Goal: Information Seeking & Learning: Find specific fact

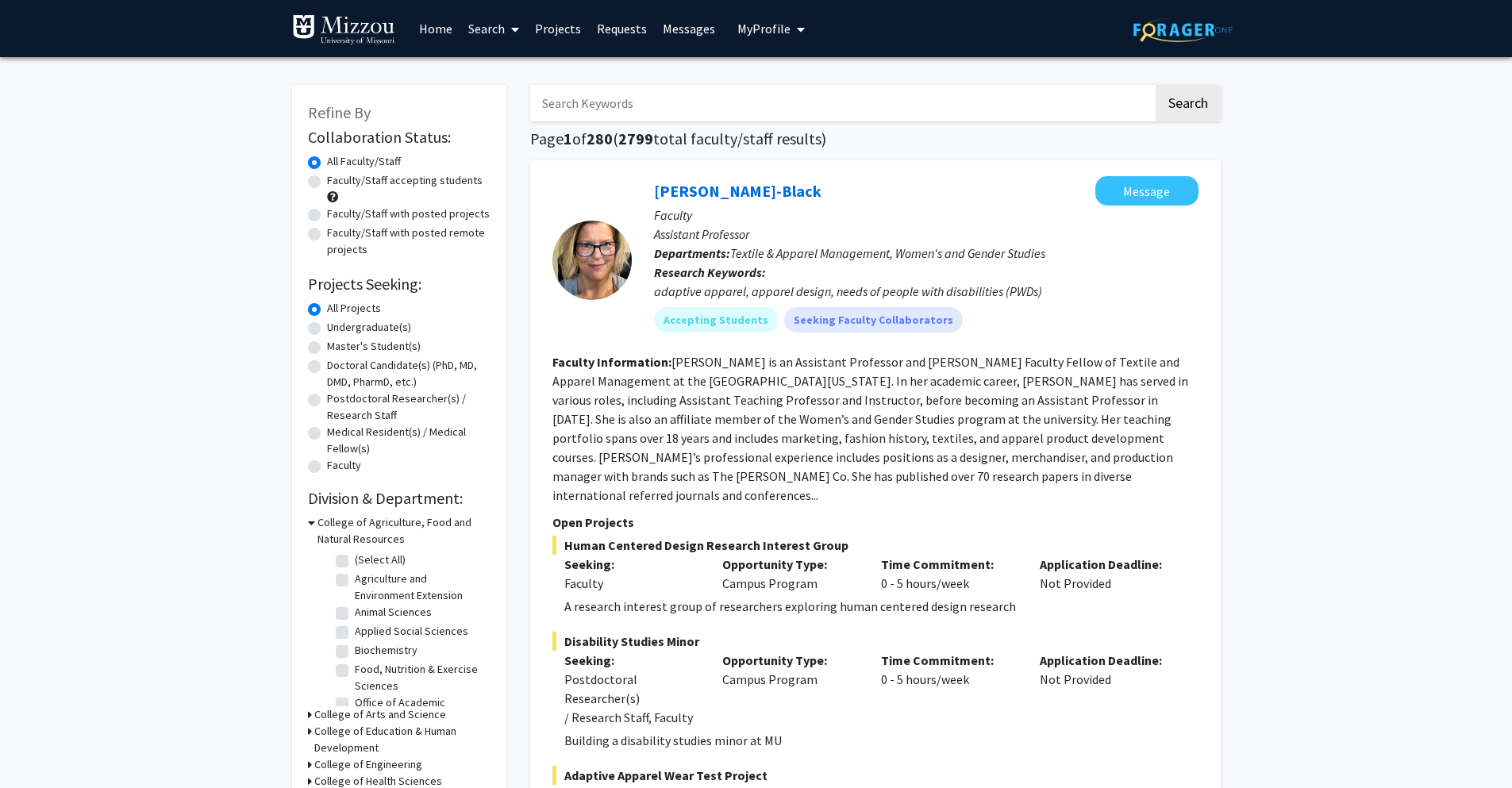
click at [859, 113] on input "Search Keywords" at bounding box center [841, 103] width 623 height 36
type input "genetics"
click at [1155, 85] on button "Search" at bounding box center [1188, 103] width 65 height 36
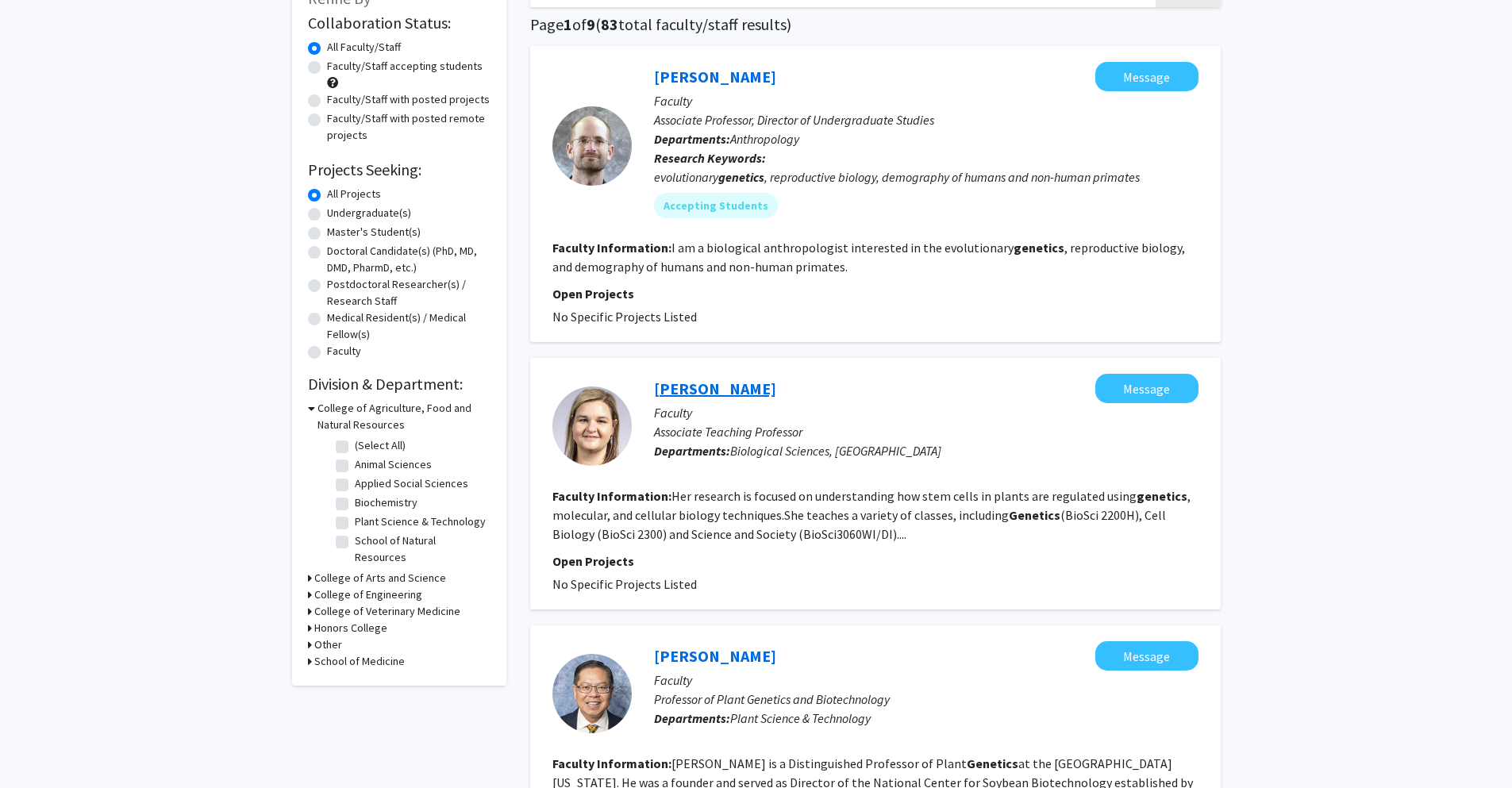
scroll to position [97, 0]
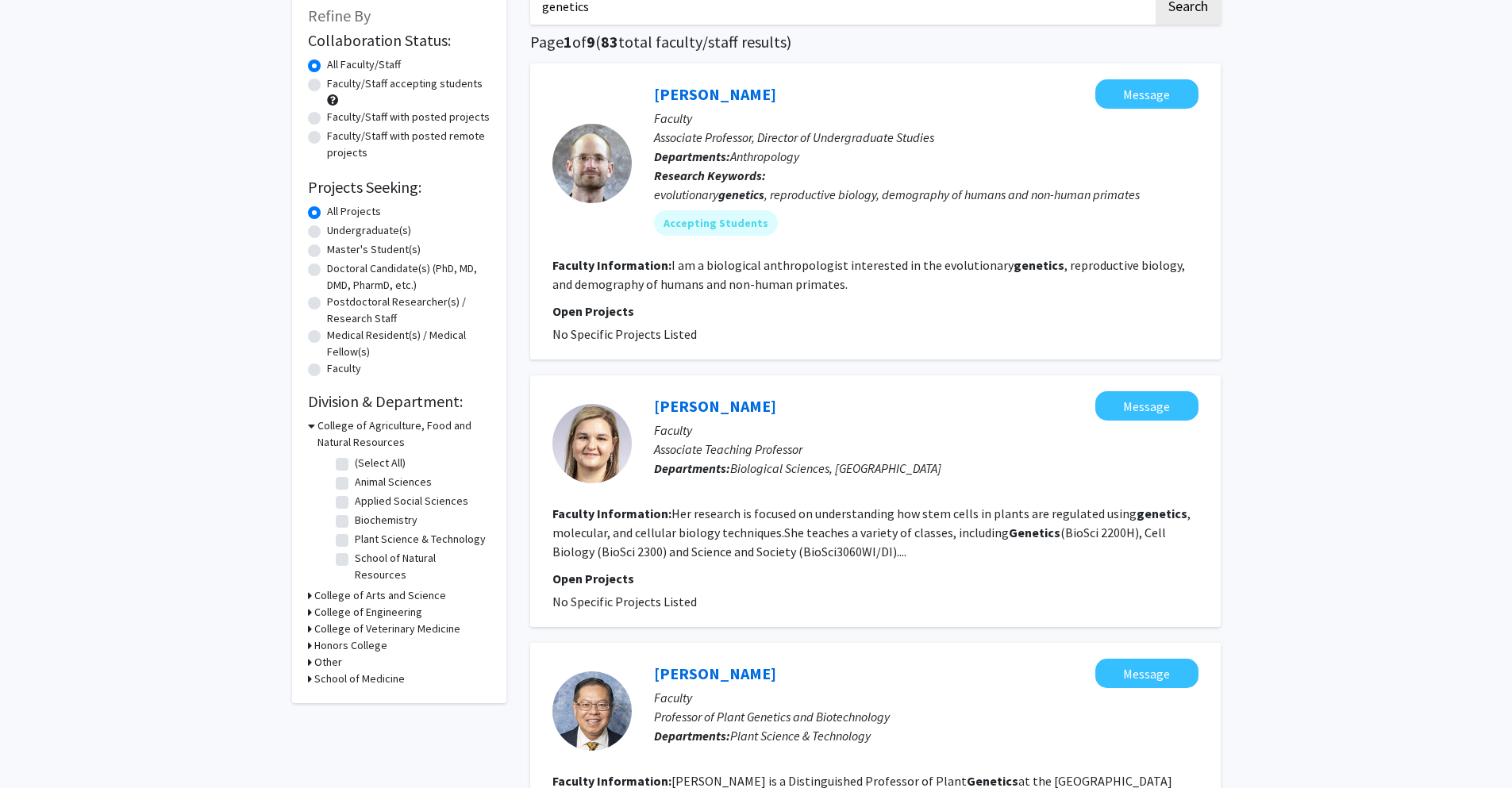
click at [327, 232] on label "Undergraduate(s)" at bounding box center [368, 230] width 84 height 17
click at [327, 232] on input "Undergraduate(s)" at bounding box center [332, 227] width 10 height 10
radio input "true"
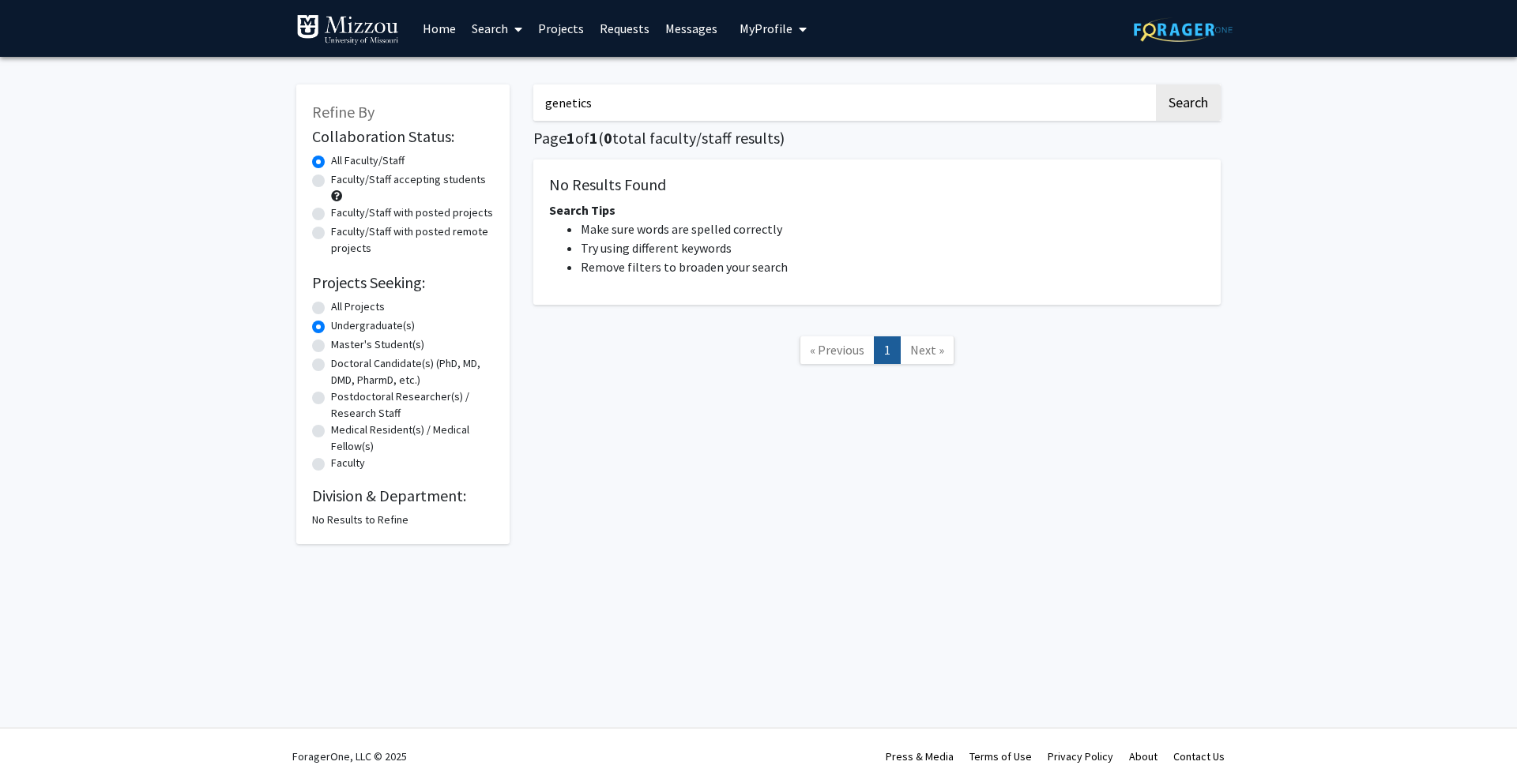
click at [331, 306] on label "All Projects" at bounding box center [358, 307] width 54 height 17
click at [331, 306] on input "All Projects" at bounding box center [336, 303] width 10 height 10
radio input "true"
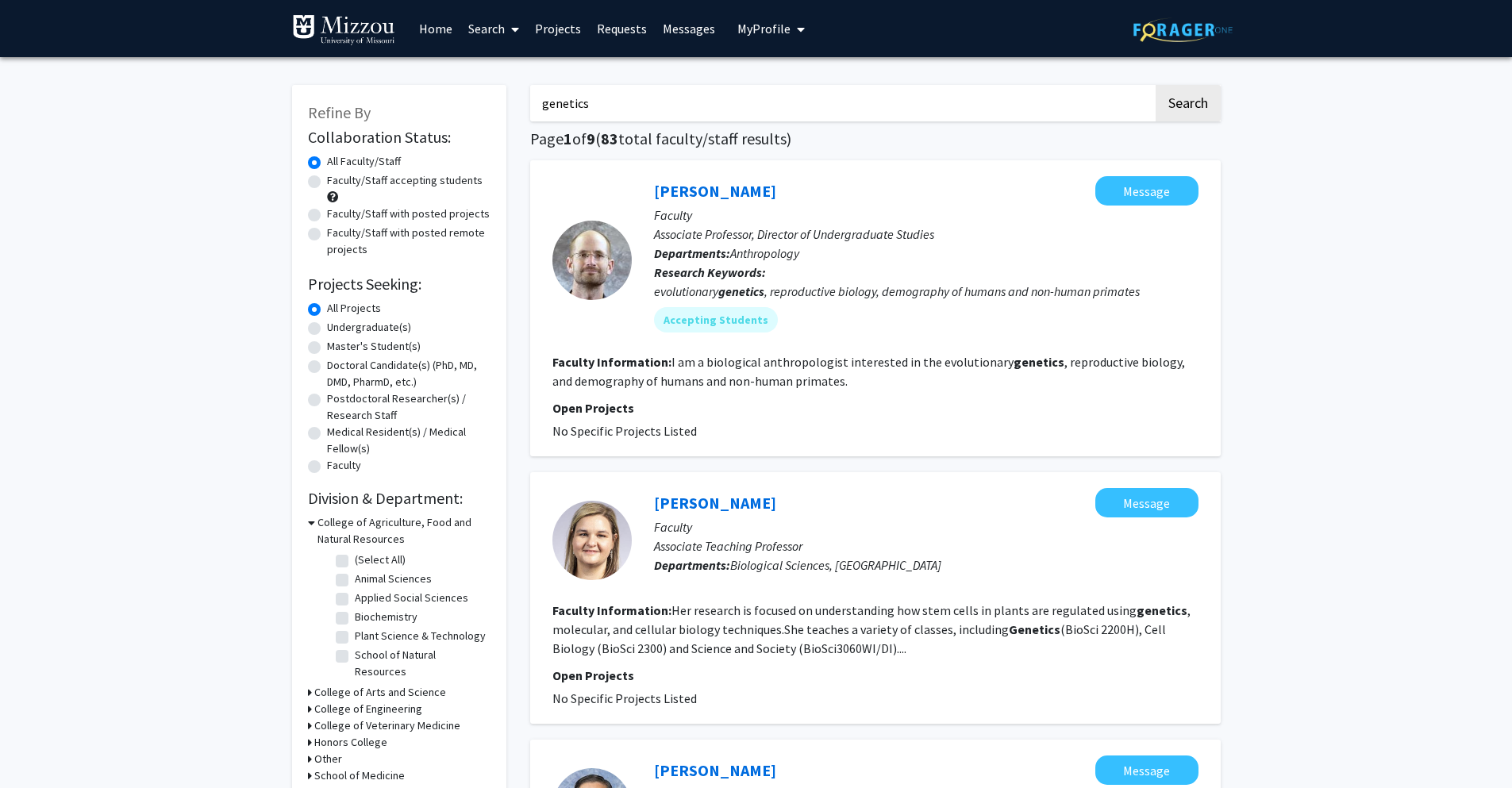
drag, startPoint x: 632, startPoint y: 95, endPoint x: 502, endPoint y: 97, distance: 130.0
drag, startPoint x: 610, startPoint y: 104, endPoint x: 474, endPoint y: 101, distance: 136.0
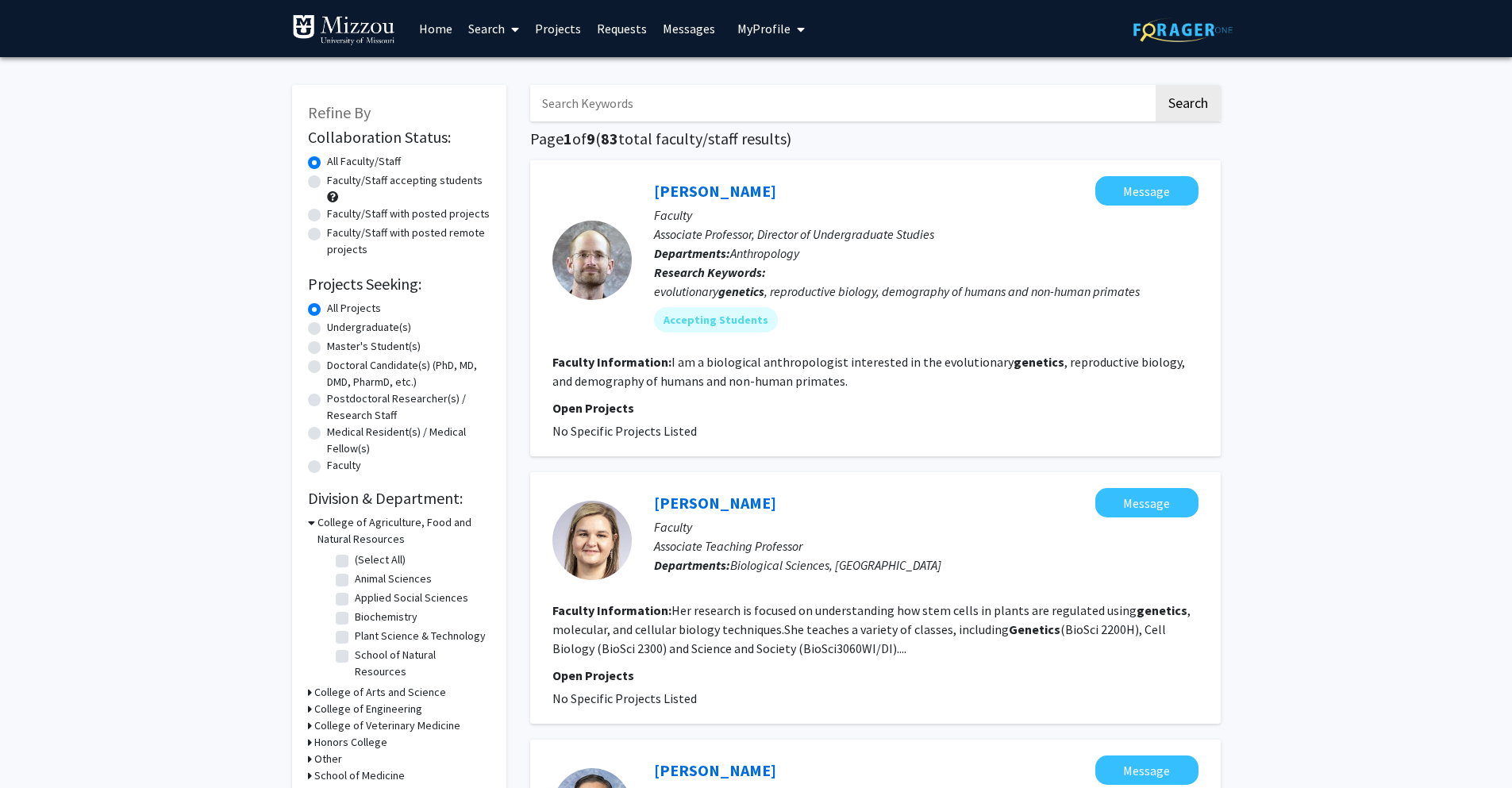
click at [327, 326] on label "Undergraduate(s)" at bounding box center [368, 328] width 84 height 17
click at [327, 326] on input "Undergraduate(s)" at bounding box center [332, 325] width 10 height 10
radio input "true"
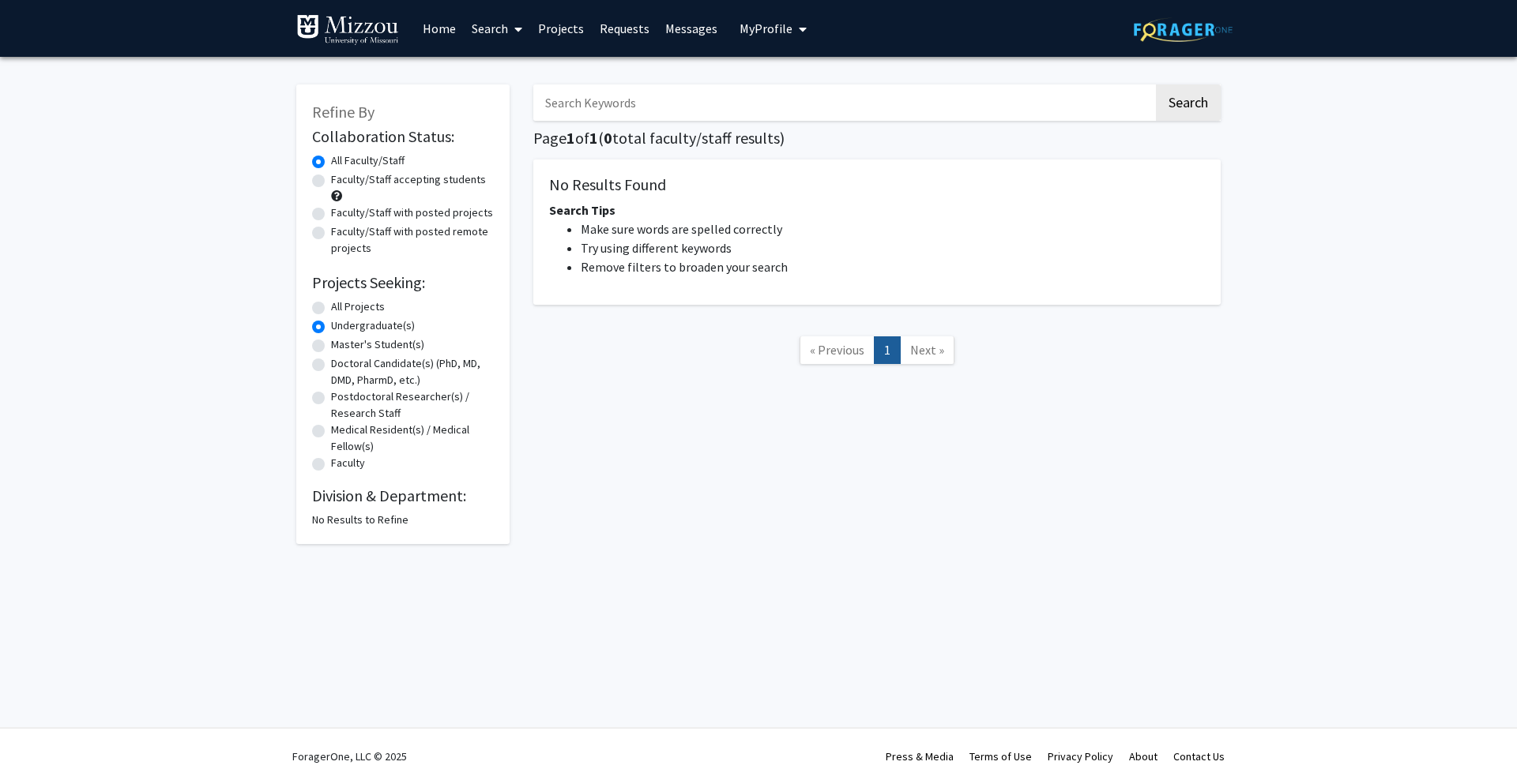
click at [331, 178] on label "Faculty/Staff accepting students" at bounding box center [409, 180] width 155 height 17
click at [331, 178] on input "Faculty/Staff accepting students" at bounding box center [336, 176] width 10 height 10
radio input "true"
click at [460, 24] on link "Home" at bounding box center [439, 29] width 49 height 56
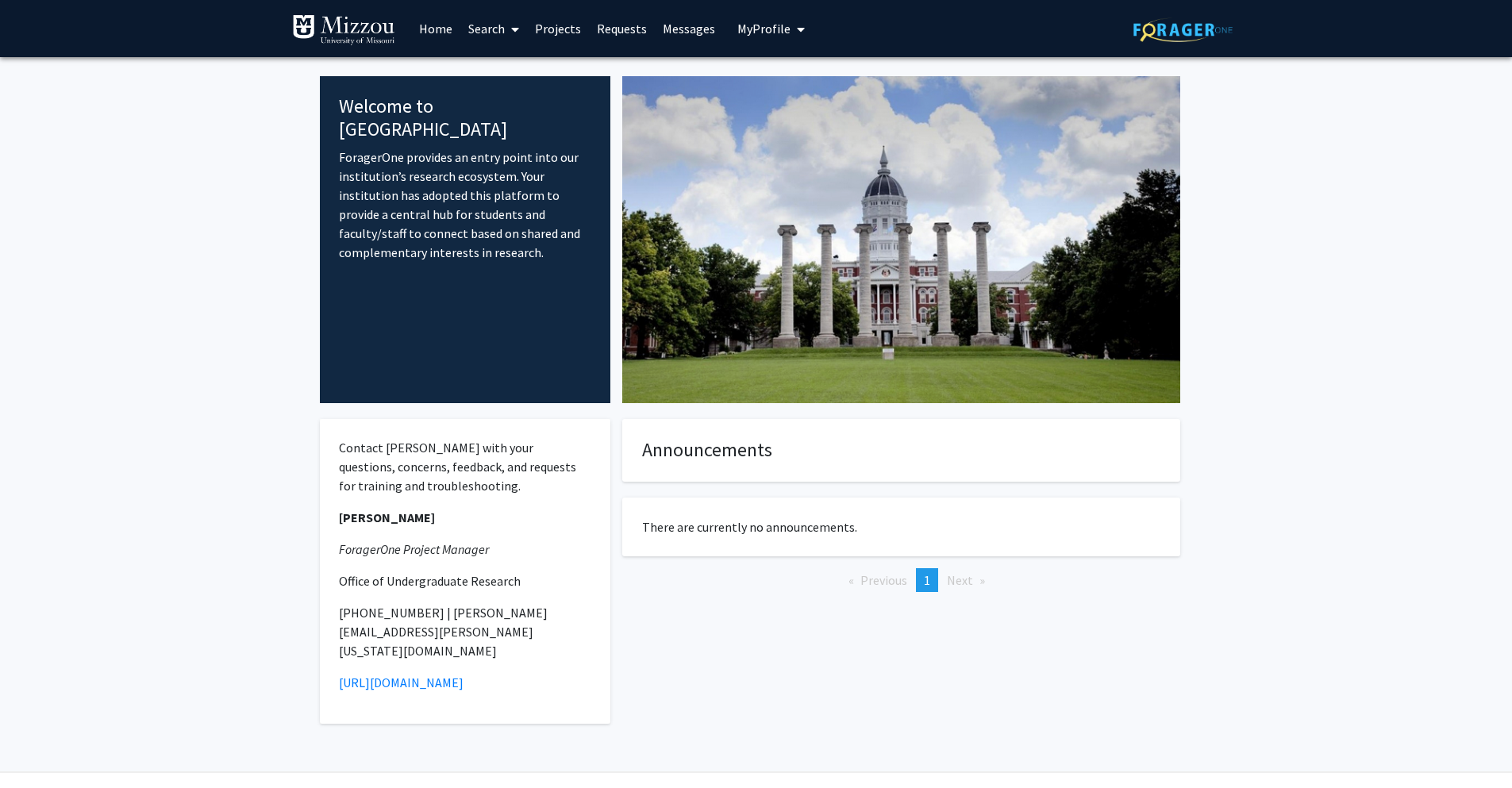
click at [496, 23] on link "Search" at bounding box center [493, 29] width 67 height 56
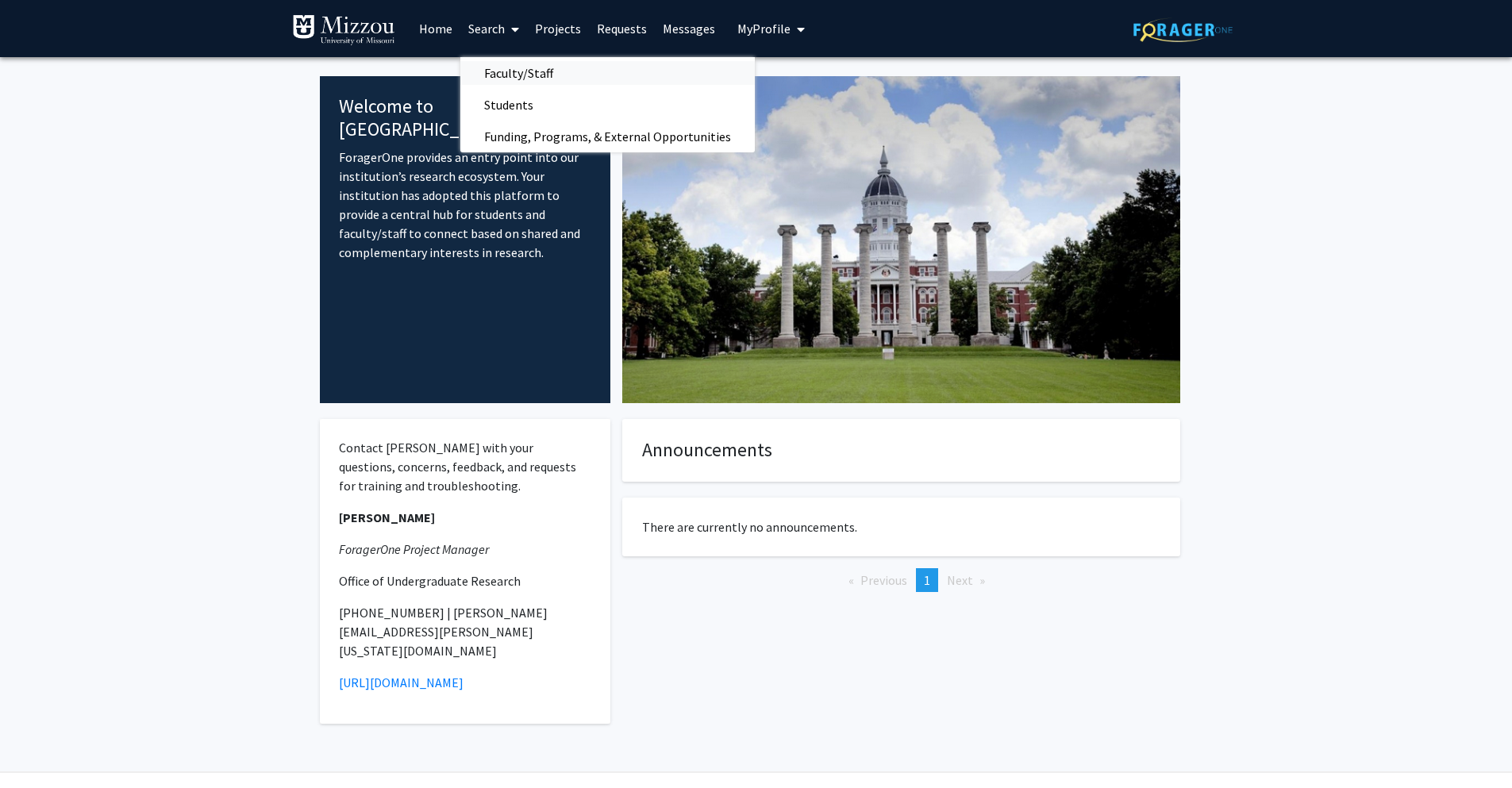
click at [503, 61] on span "Faculty/Staff" at bounding box center [518, 72] width 117 height 31
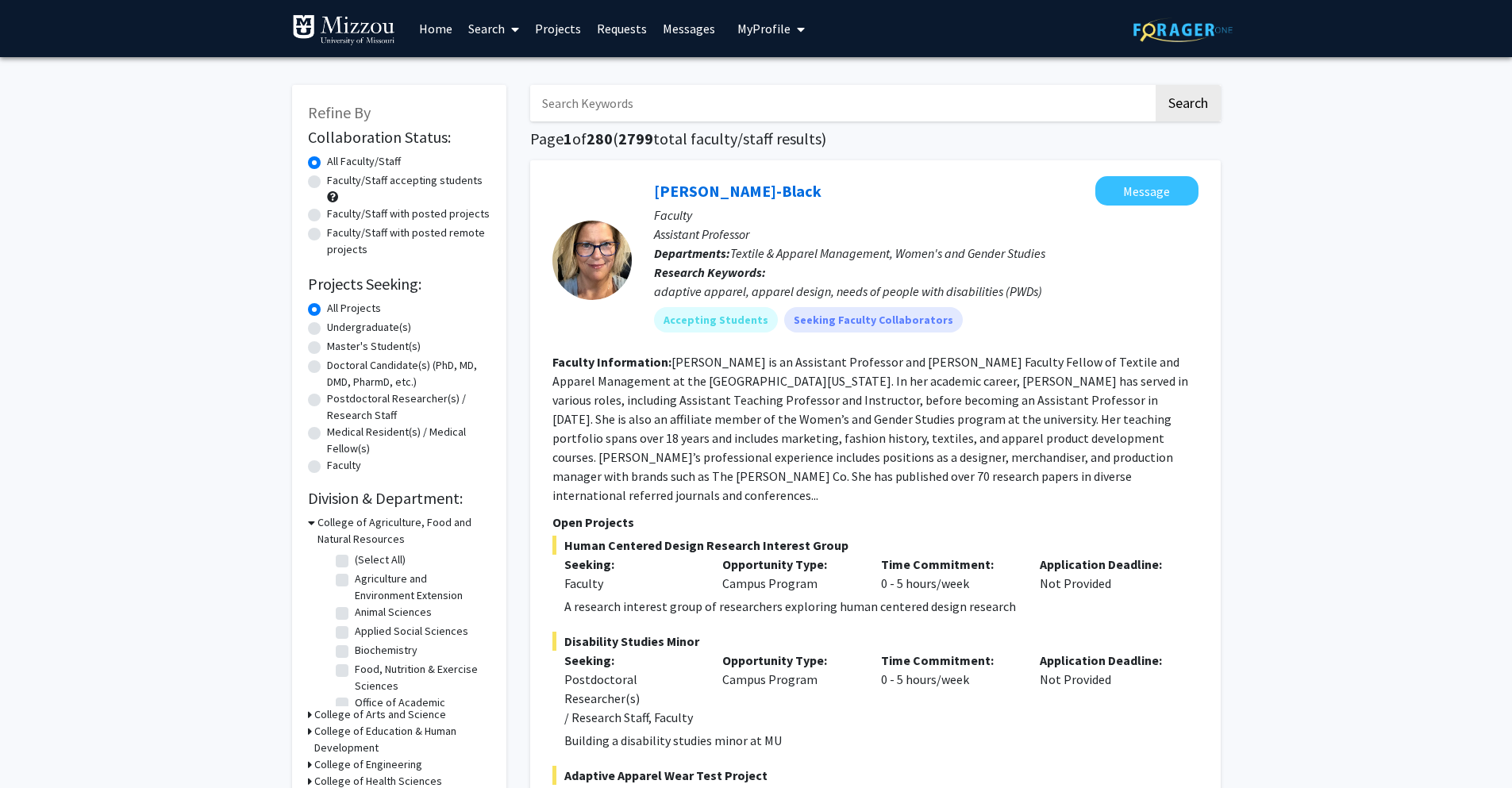
click at [327, 332] on label "Undergraduate(s)" at bounding box center [368, 328] width 84 height 17
click at [327, 330] on input "Undergraduate(s)" at bounding box center [332, 325] width 10 height 10
radio input "true"
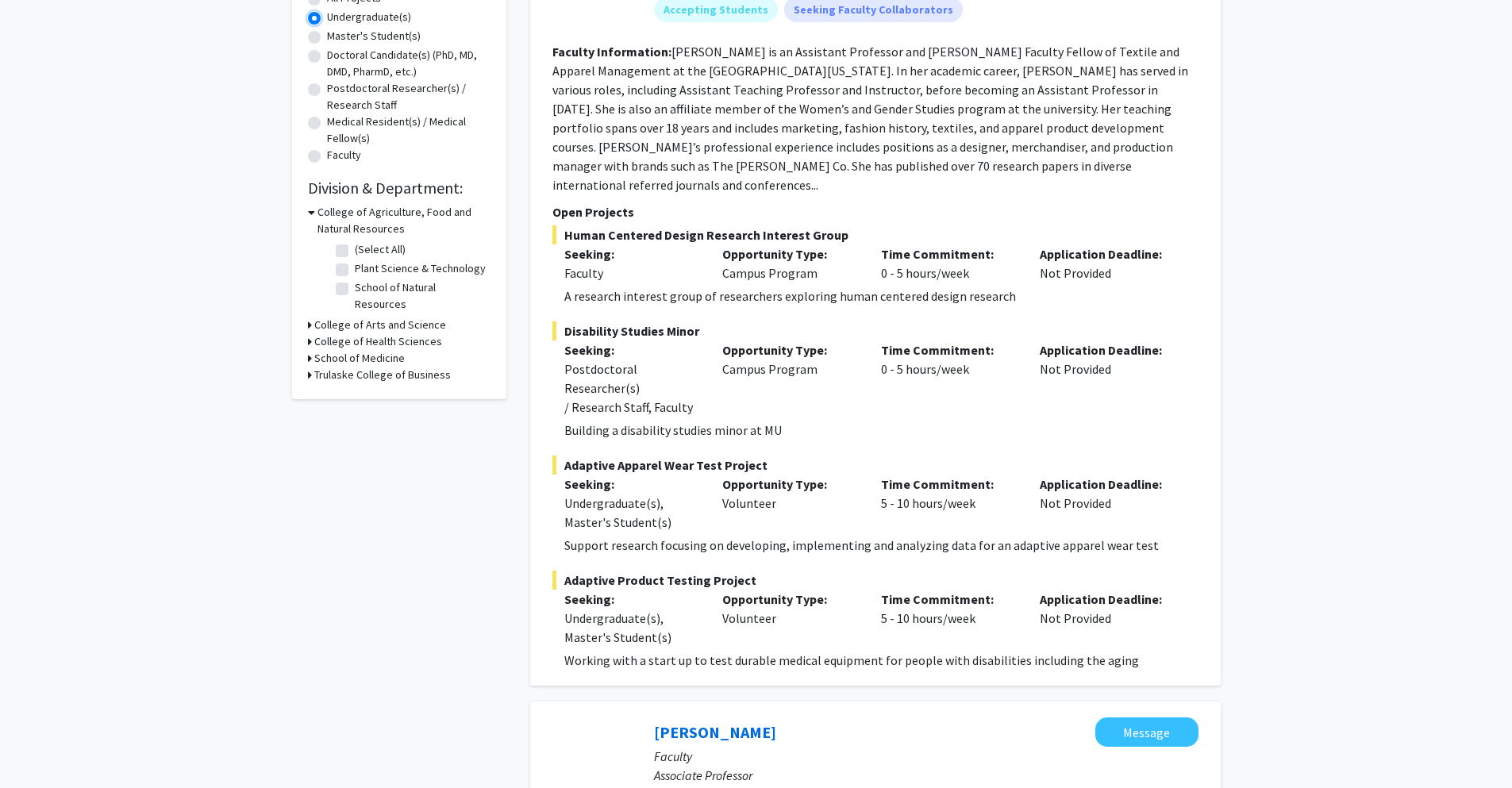
scroll to position [318, 0]
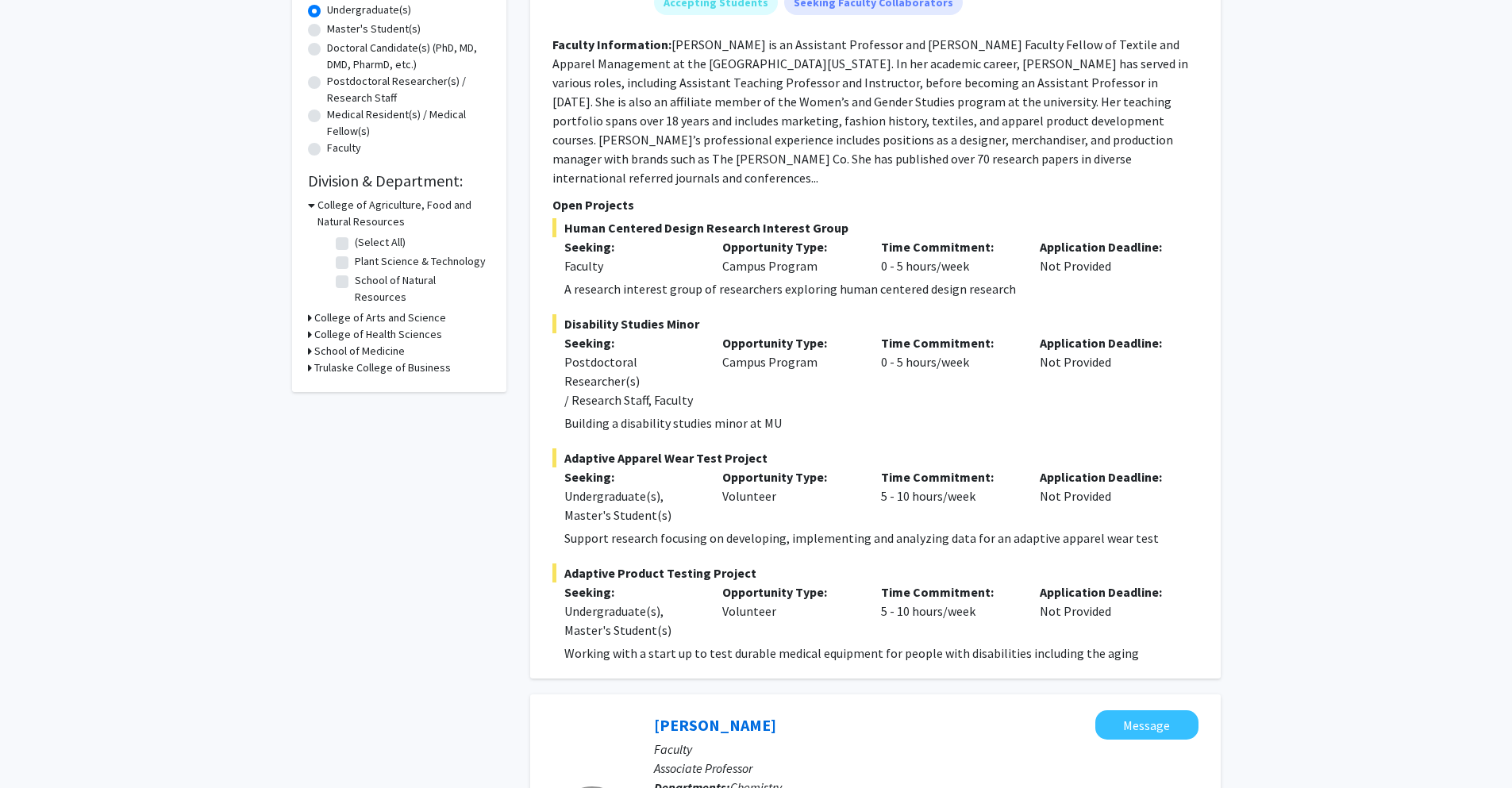
drag, startPoint x: 571, startPoint y: 441, endPoint x: 778, endPoint y: 441, distance: 207.0
click at [778, 448] on span "Adaptive Apparel Wear Test Project" at bounding box center [875, 458] width 646 height 19
click at [807, 448] on span "Adaptive Apparel Wear Test Project" at bounding box center [875, 458] width 646 height 19
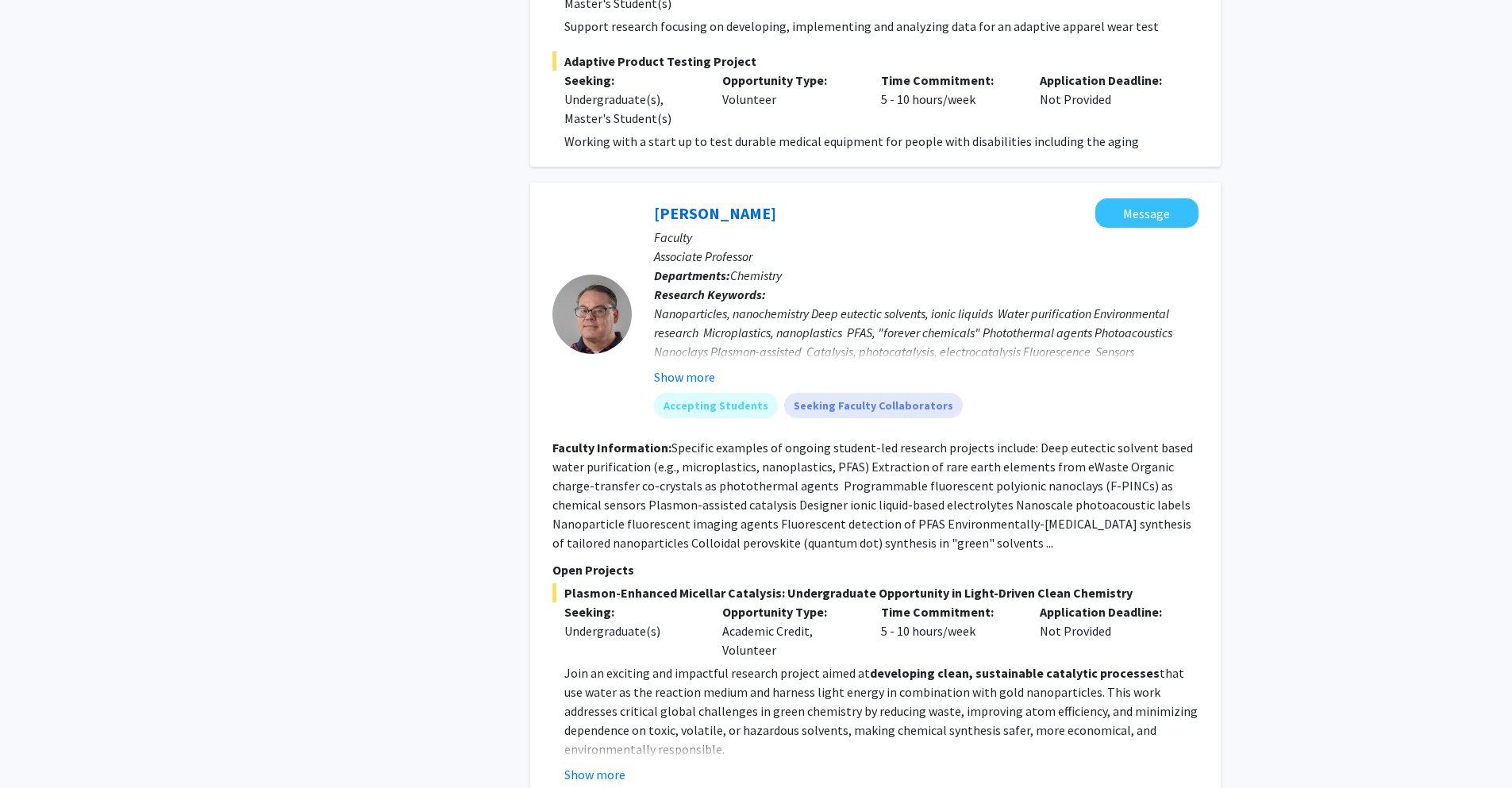
scroll to position [833, 0]
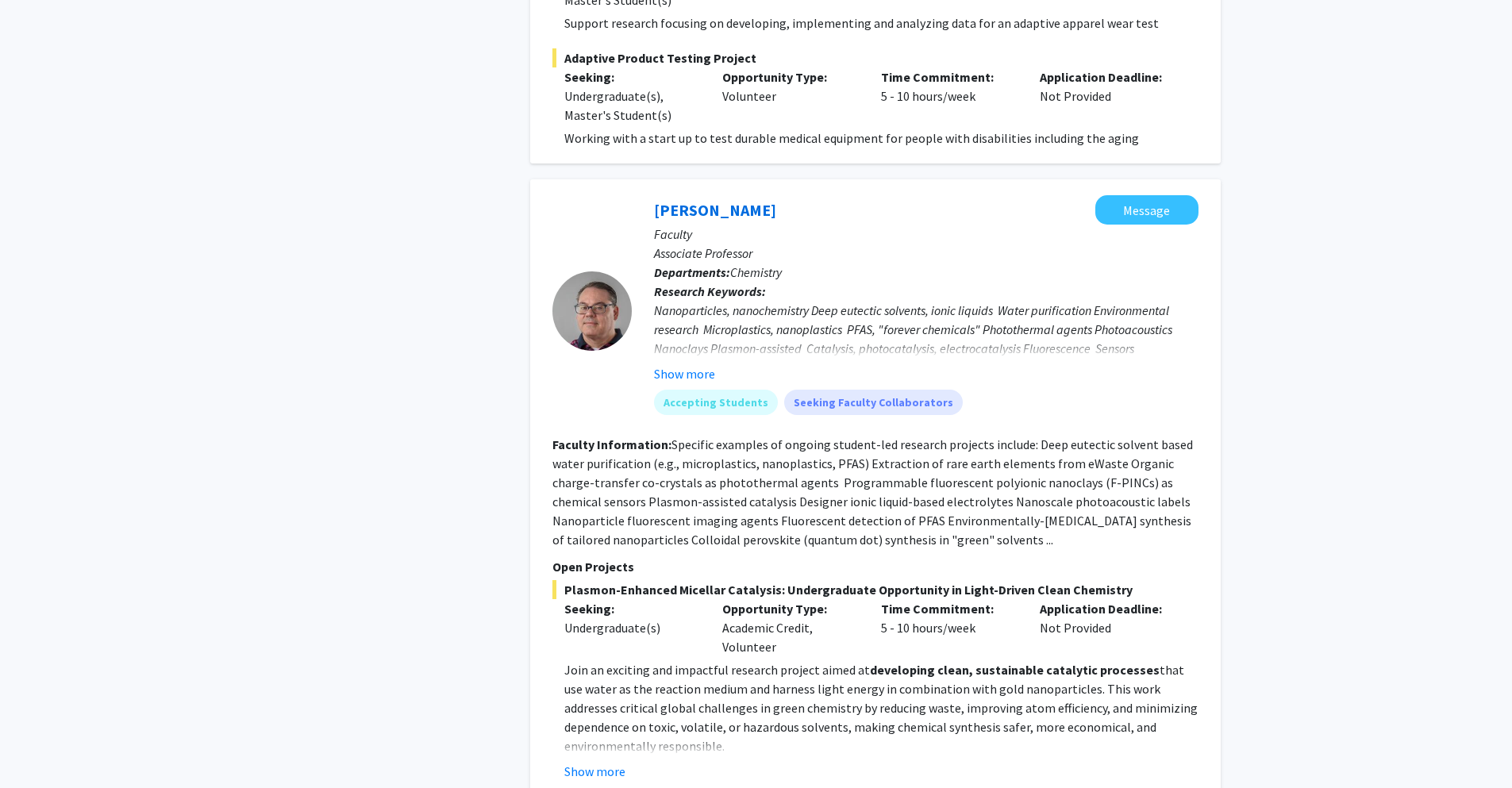
drag, startPoint x: 880, startPoint y: 608, endPoint x: 1004, endPoint y: 610, distance: 124.0
click at [1004, 610] on div "Time Commitment: 5 - 10 hours/week" at bounding box center [948, 627] width 158 height 57
drag, startPoint x: 813, startPoint y: 609, endPoint x: 717, endPoint y: 609, distance: 96.0
click at [717, 609] on div "Opportunity Type: Academic Credit, Volunteer" at bounding box center [789, 627] width 158 height 57
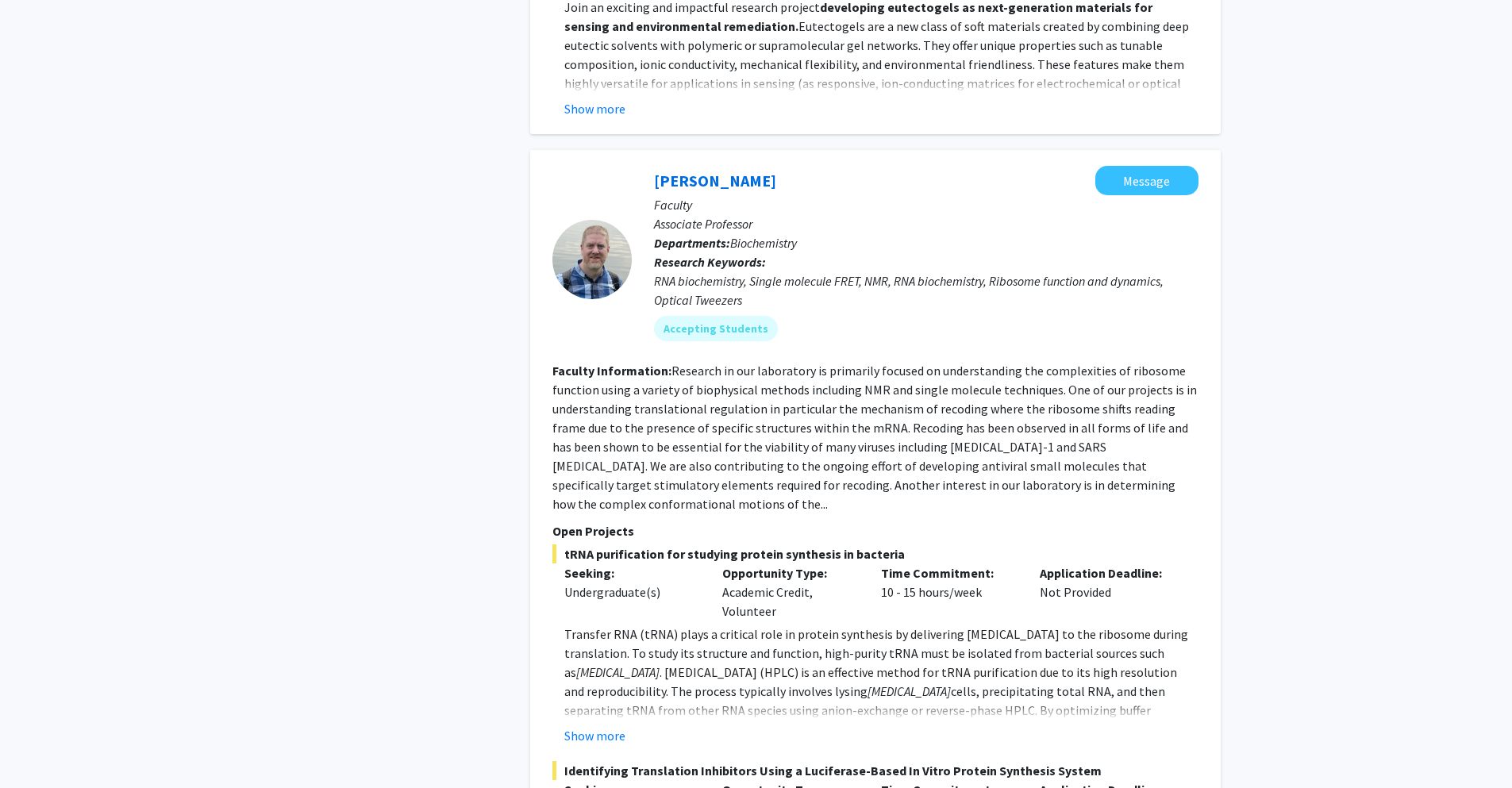
scroll to position [1722, 0]
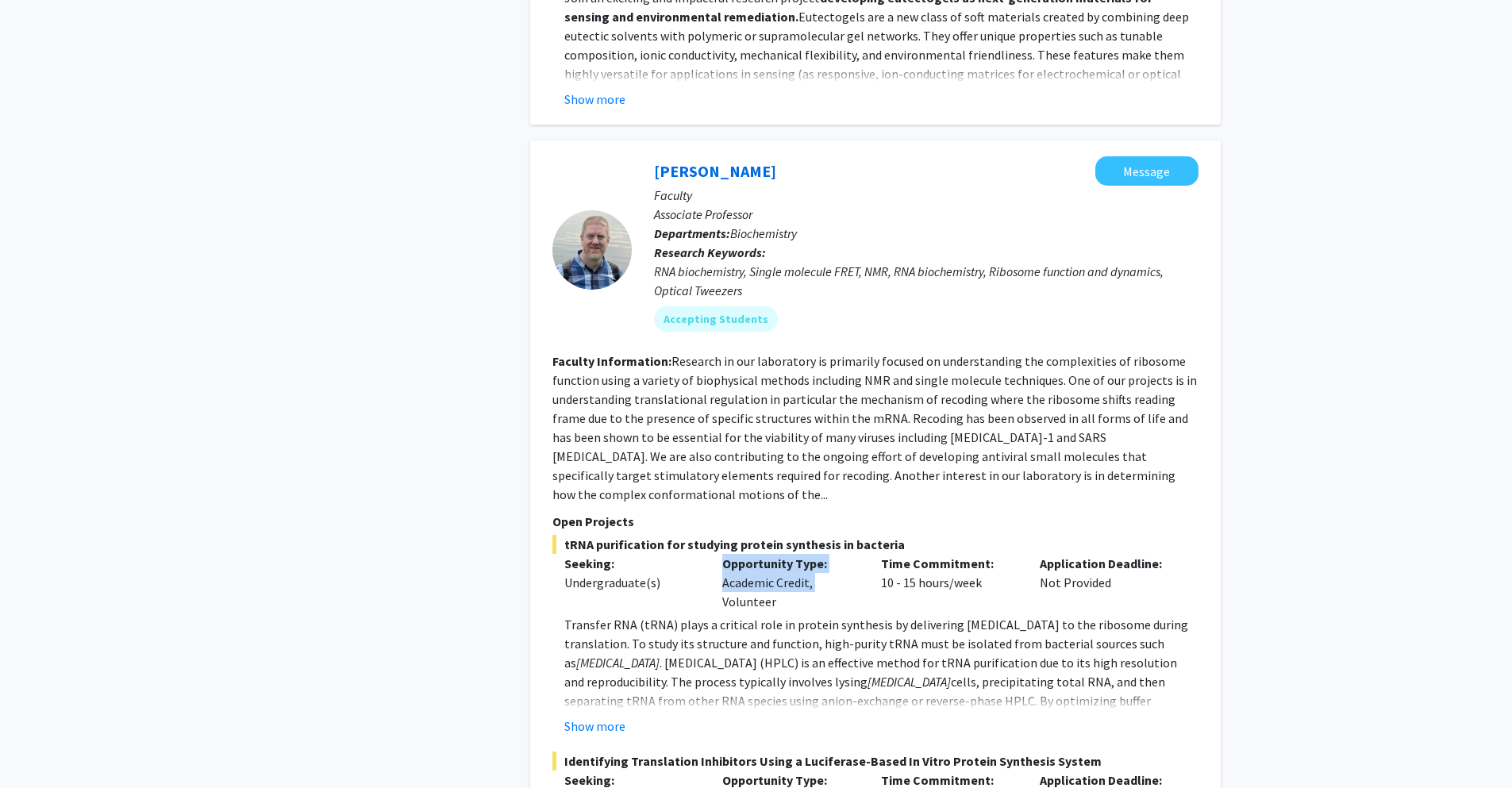
drag, startPoint x: 820, startPoint y: 547, endPoint x: 696, endPoint y: 542, distance: 124.1
click at [696, 554] on div "Seeking: Undergraduate(s) Opportunity Type: Academic Credit, Volunteer Time Com…" at bounding box center [863, 582] width 646 height 57
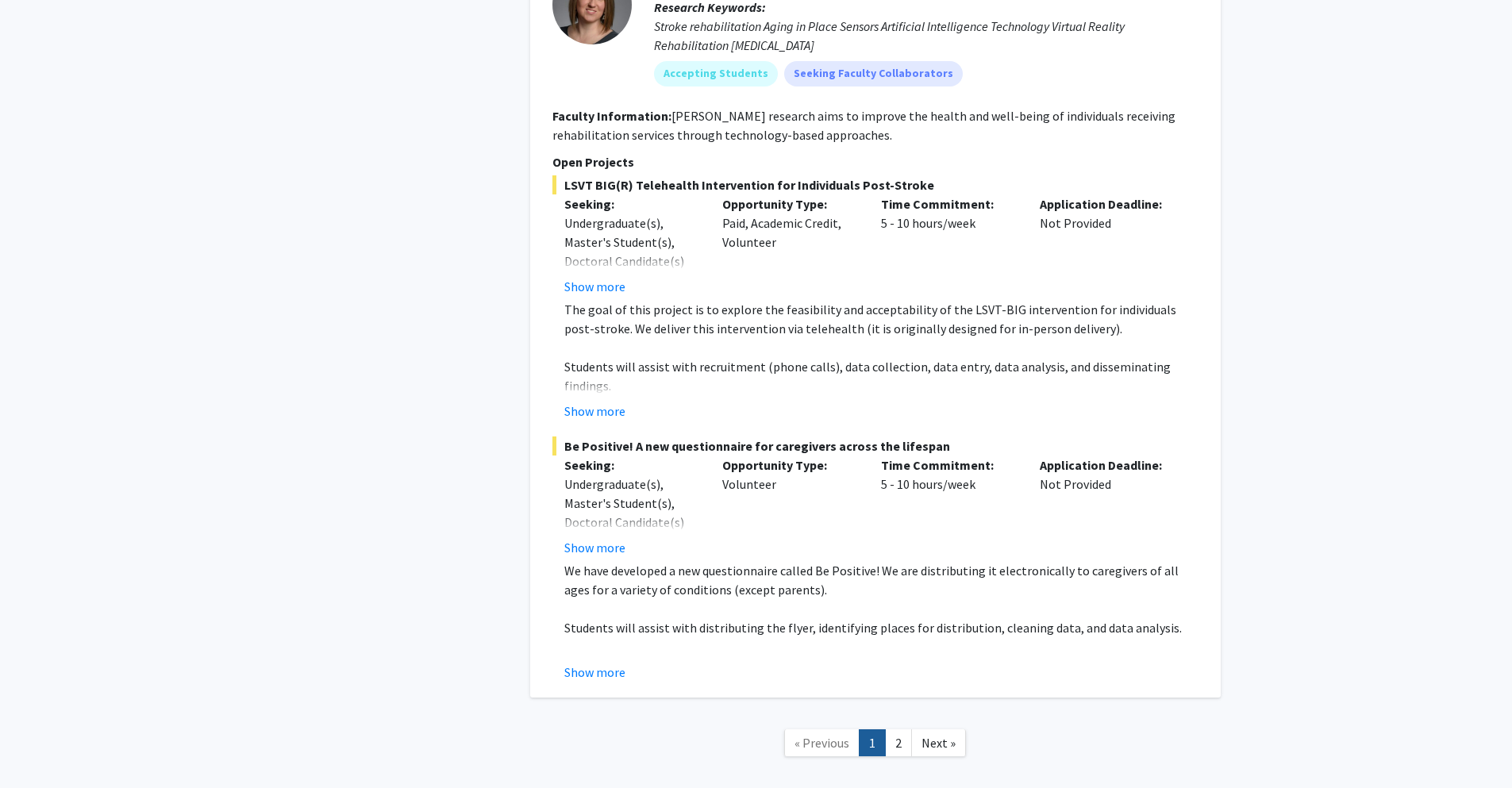
scroll to position [7810, 0]
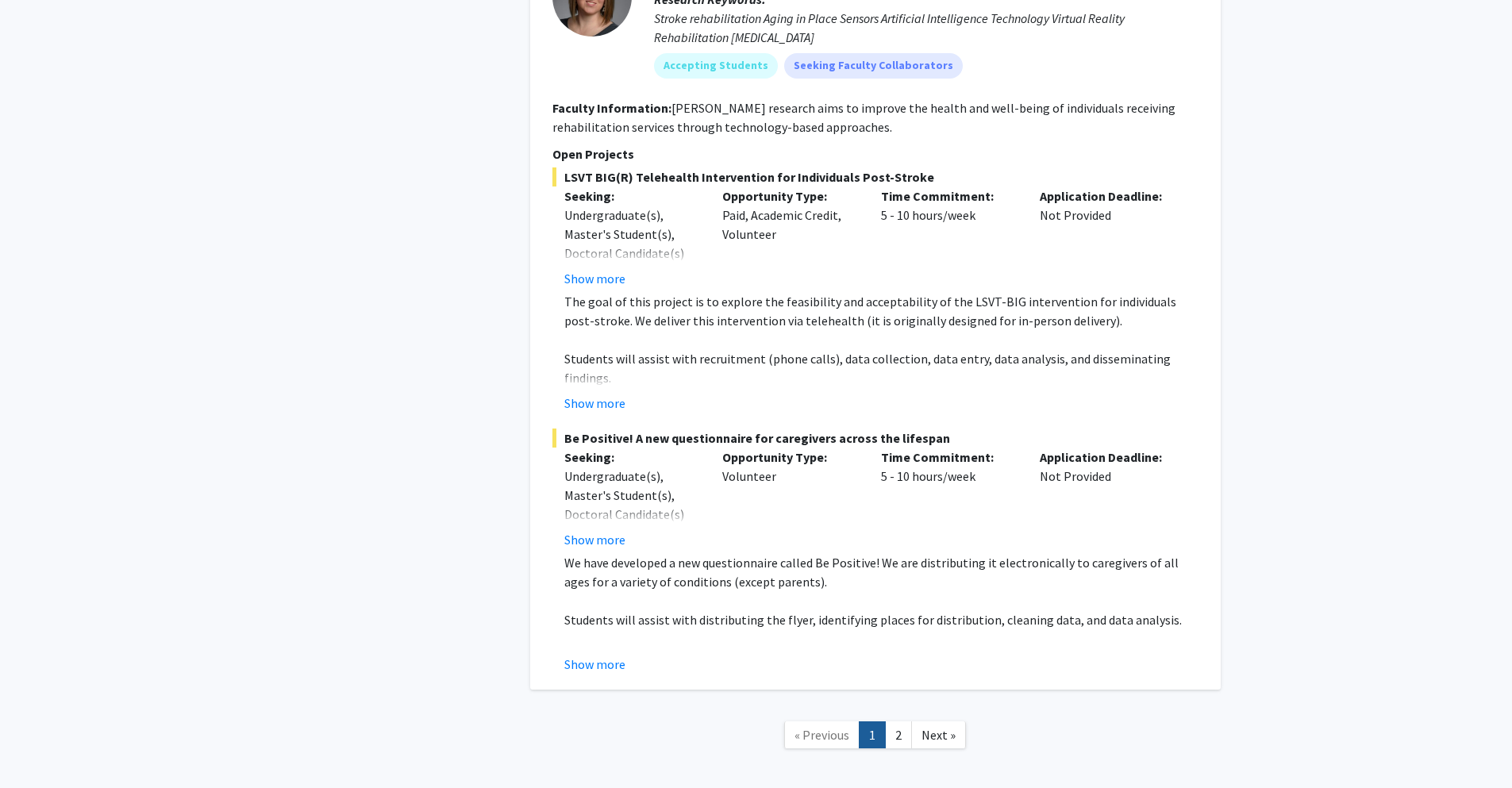
click at [905, 722] on link "2" at bounding box center [899, 735] width 27 height 28
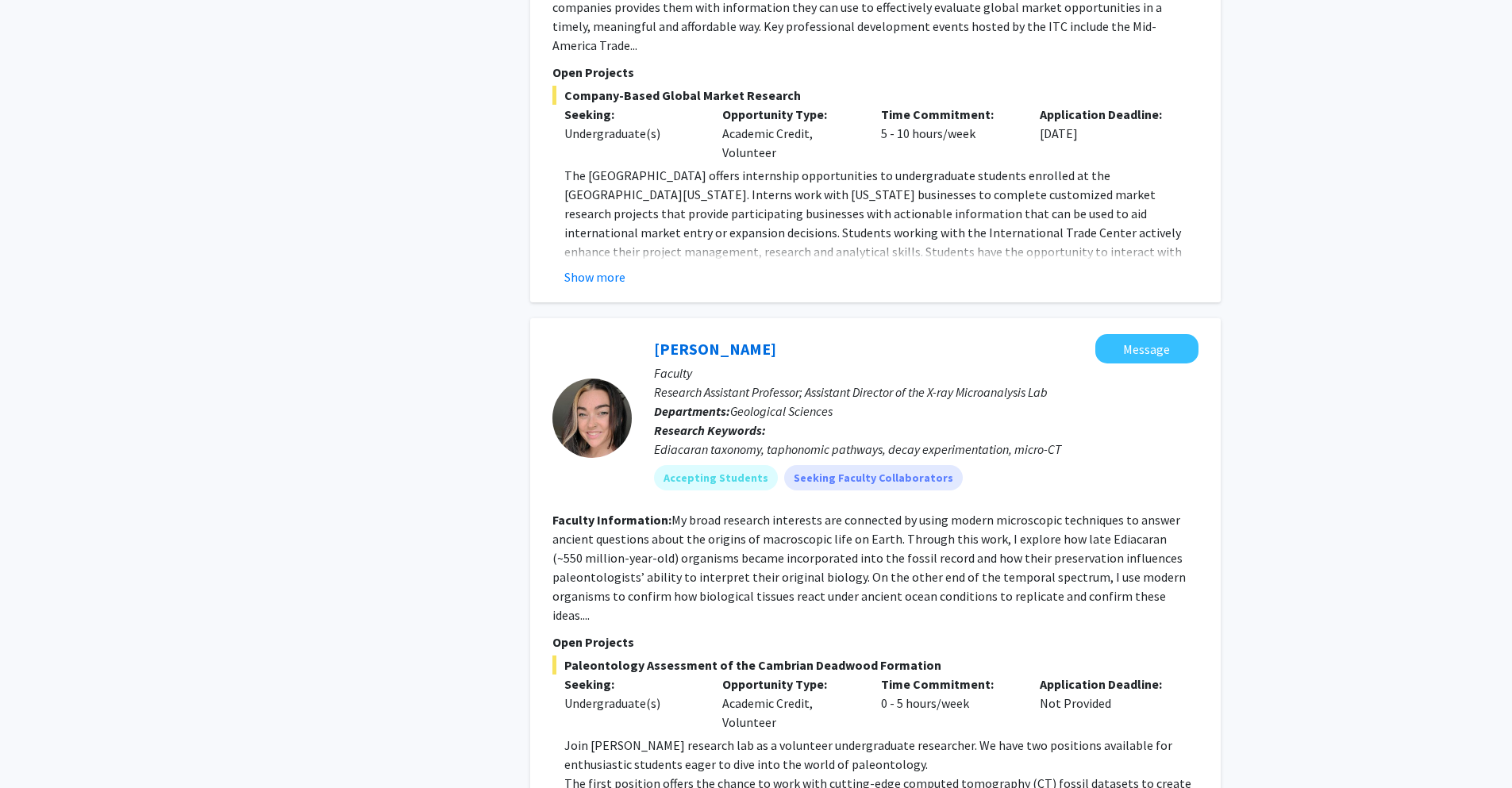
scroll to position [1006, 0]
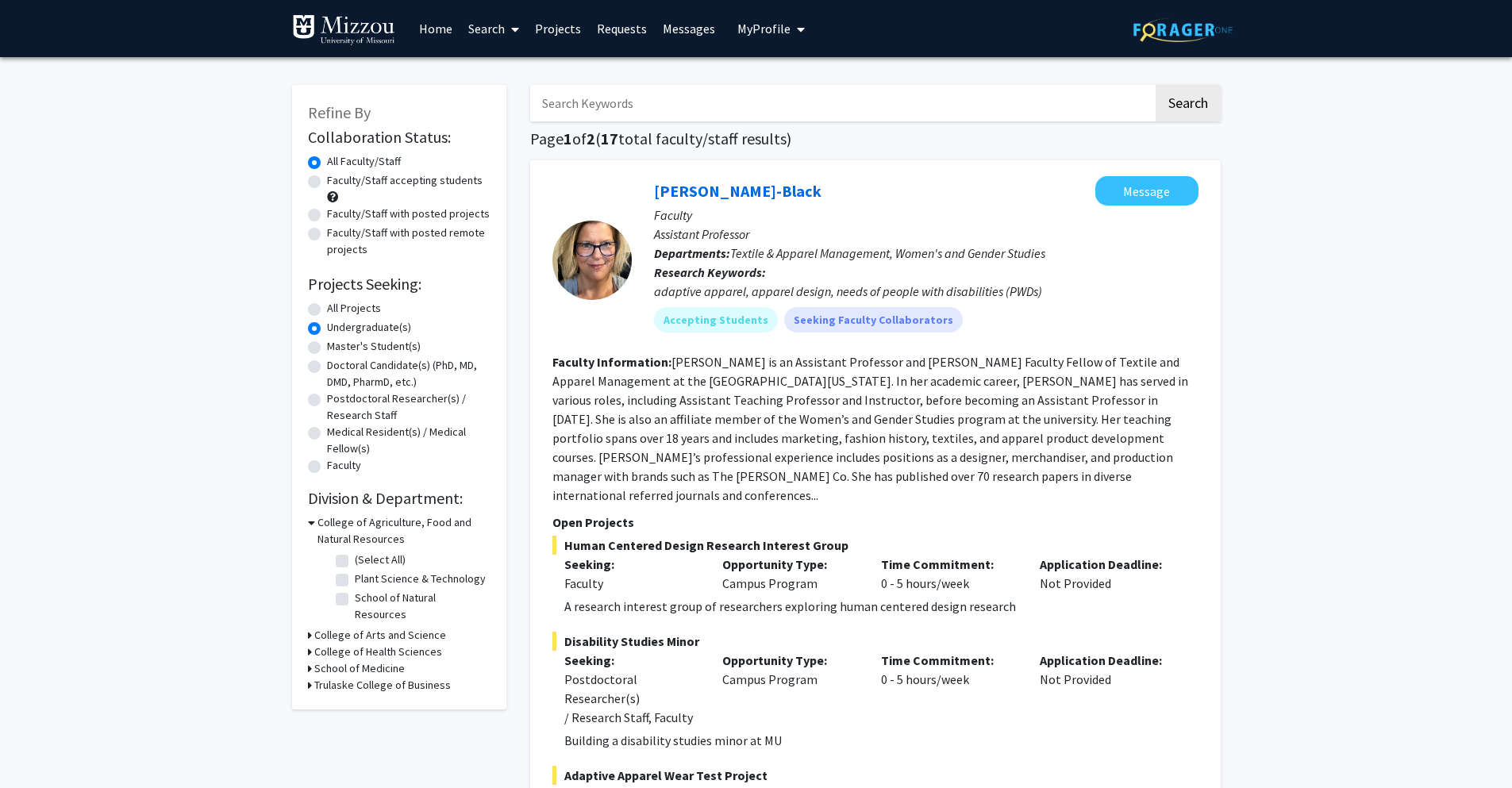
radio input "true"
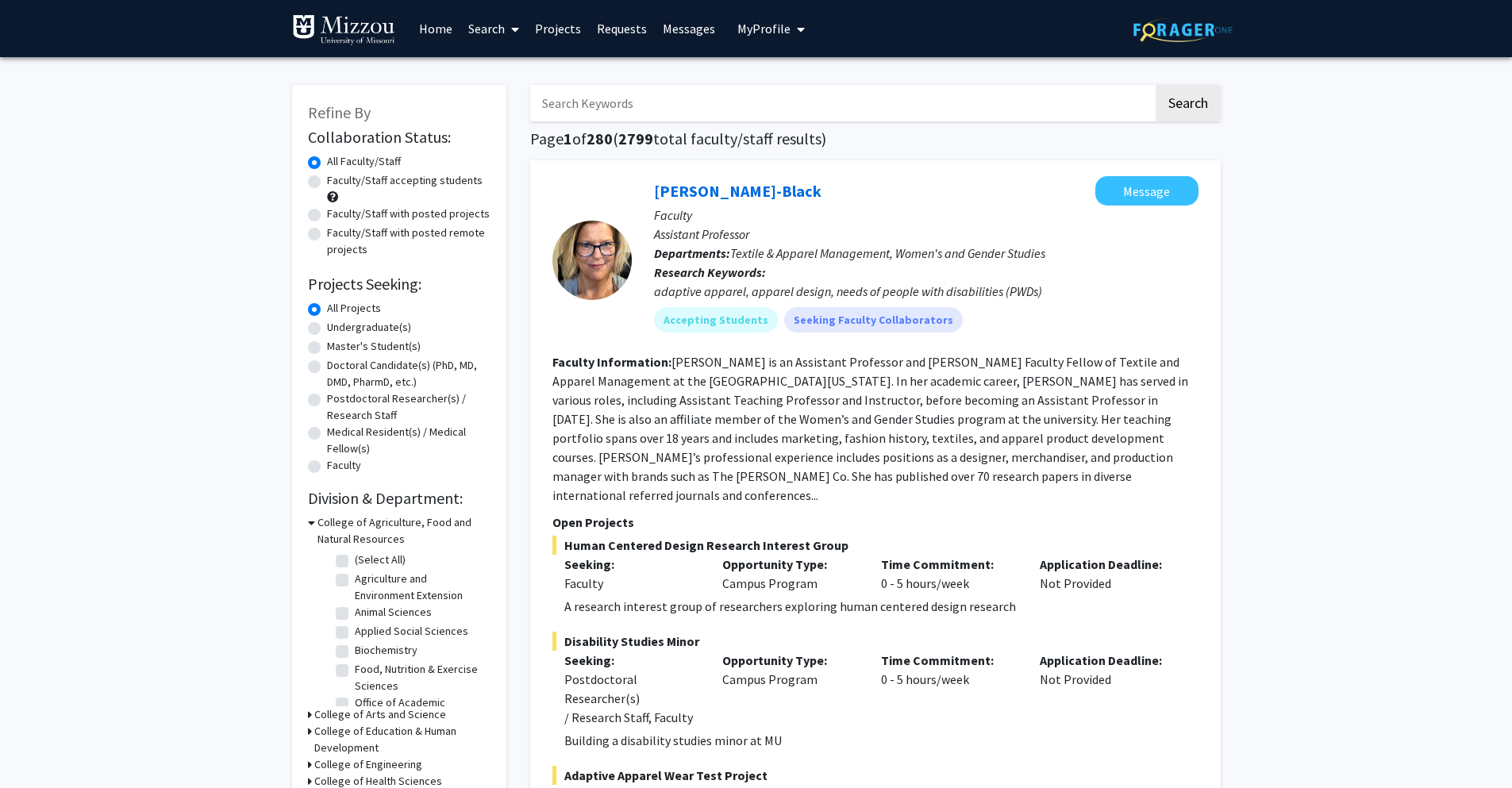
click at [779, 105] on input "Search Keywords" at bounding box center [841, 103] width 623 height 36
click at [636, 106] on input "mallory jone" at bounding box center [841, 103] width 623 height 36
type input "mallory jones"
click at [1155, 85] on button "Search" at bounding box center [1188, 103] width 65 height 36
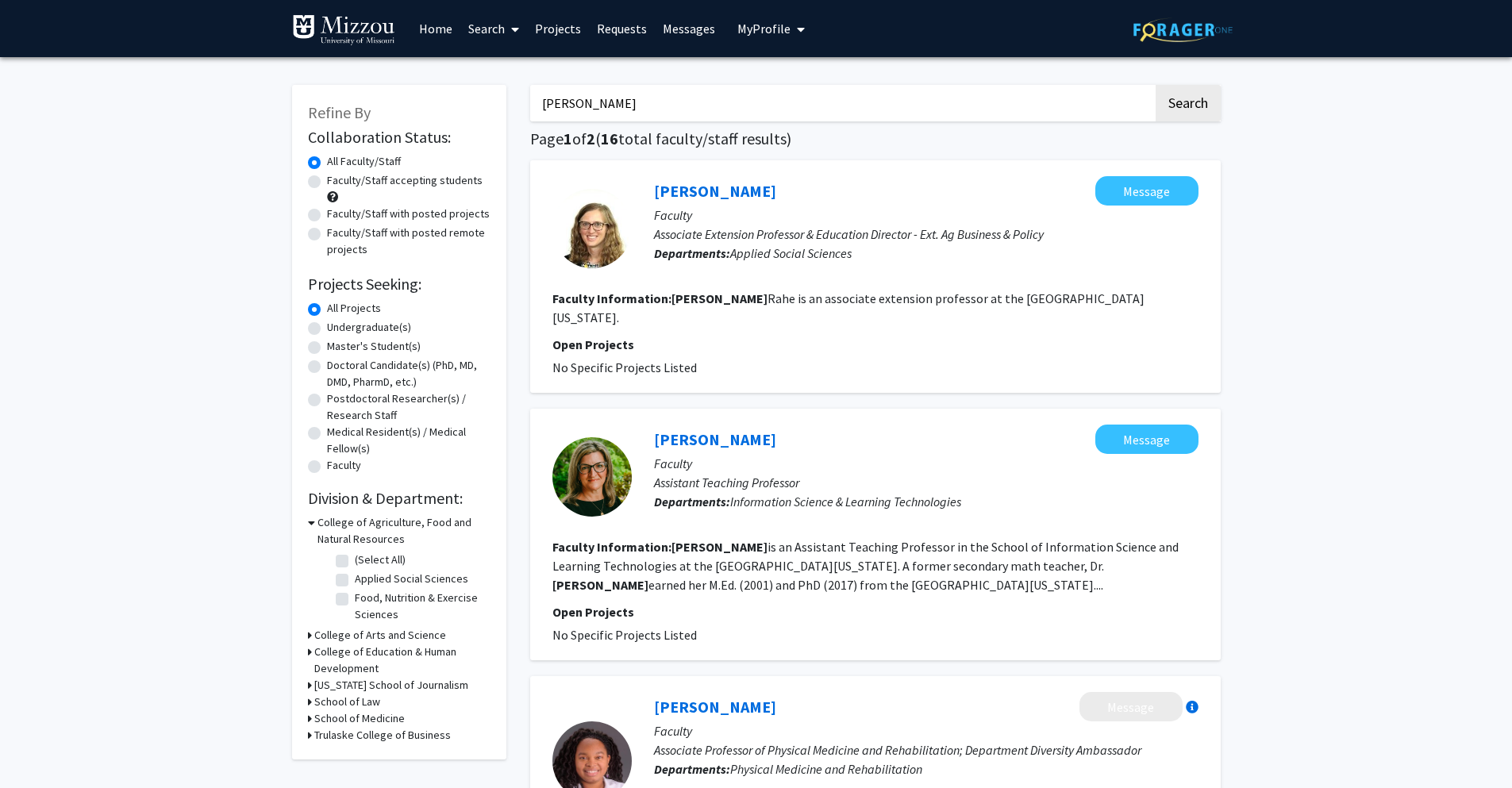
click at [497, 28] on link "Search" at bounding box center [493, 29] width 67 height 56
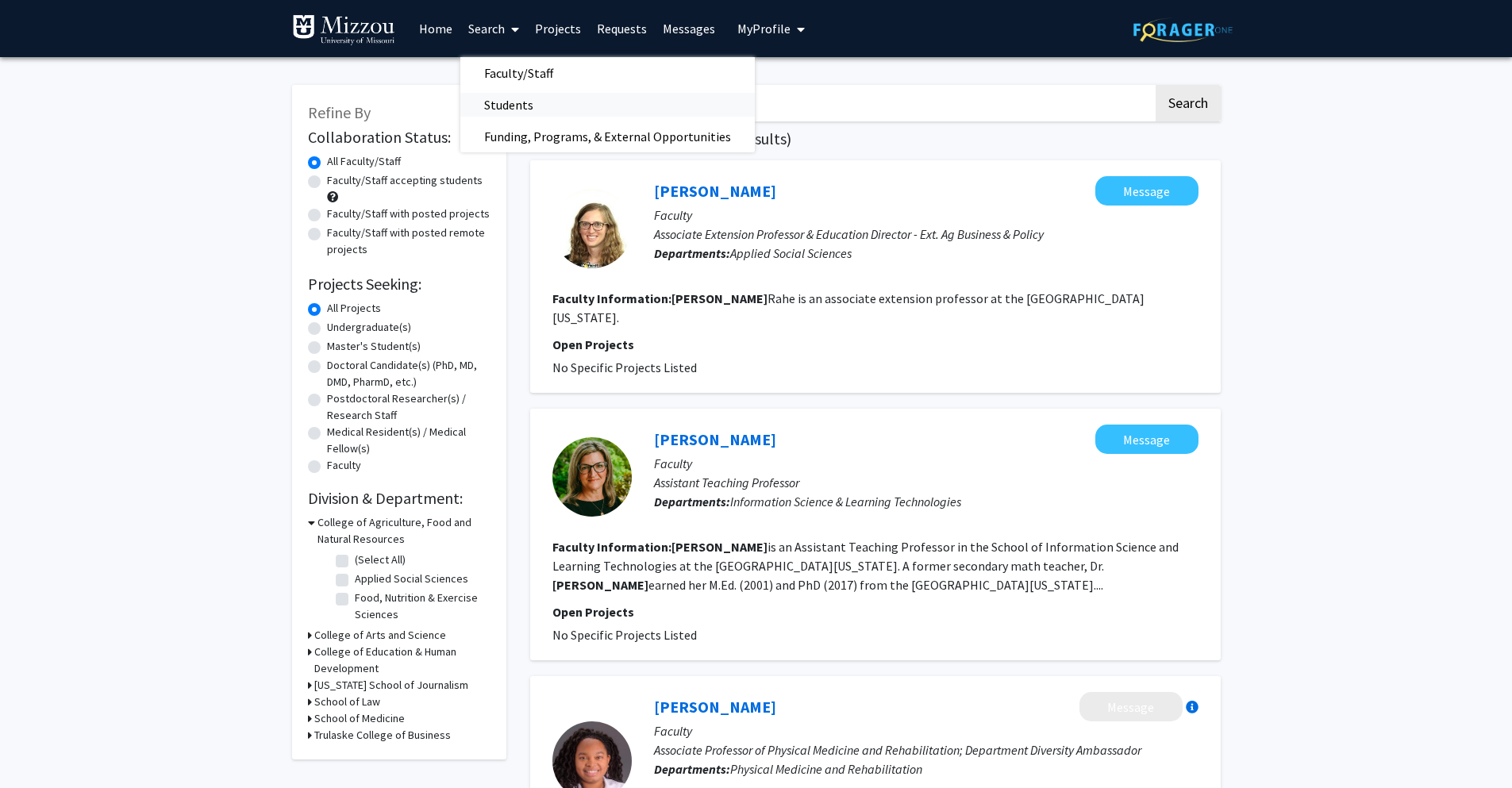
click at [505, 101] on span "Students" at bounding box center [508, 104] width 97 height 31
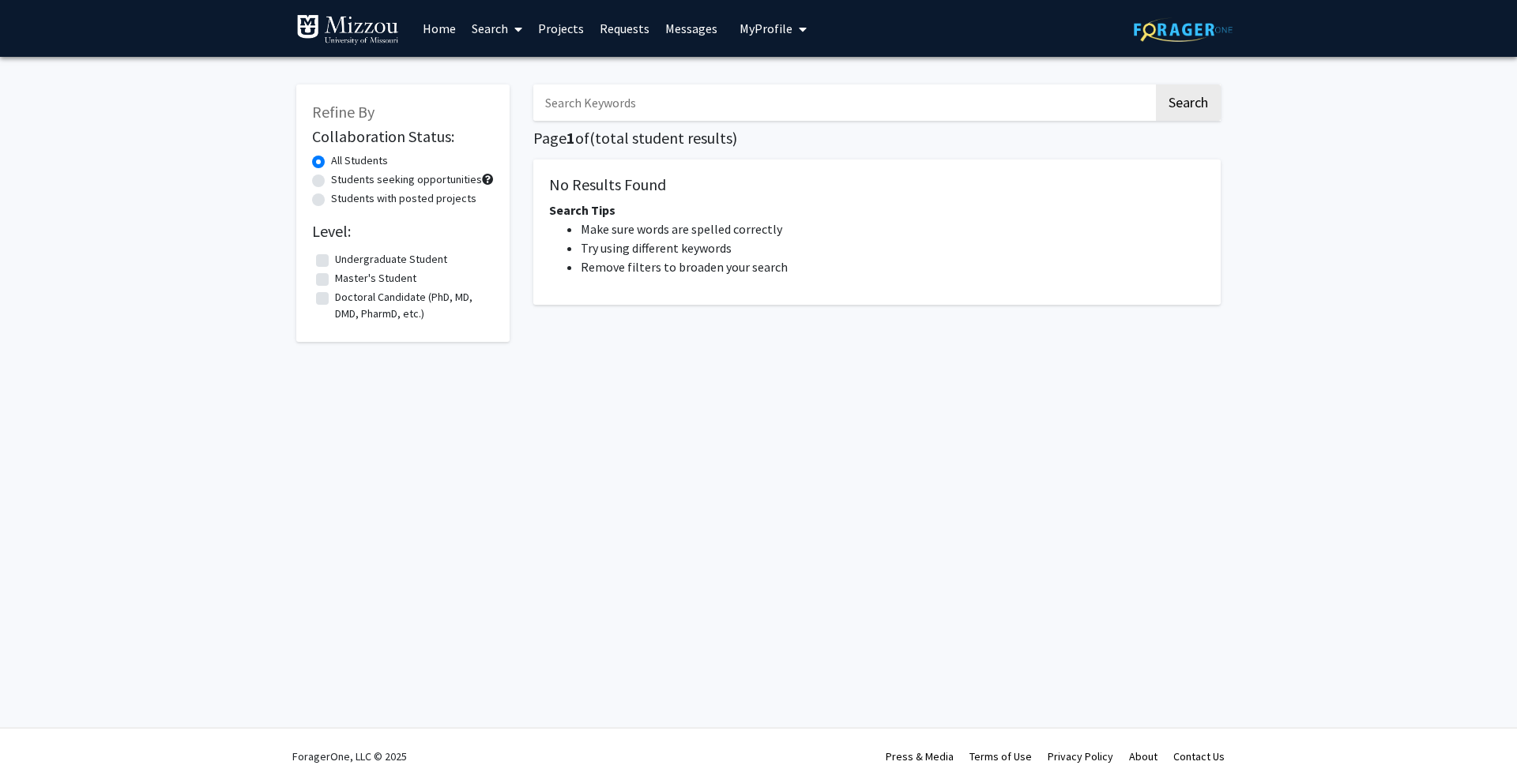
click at [652, 104] on input "Search Keywords" at bounding box center [842, 102] width 620 height 36
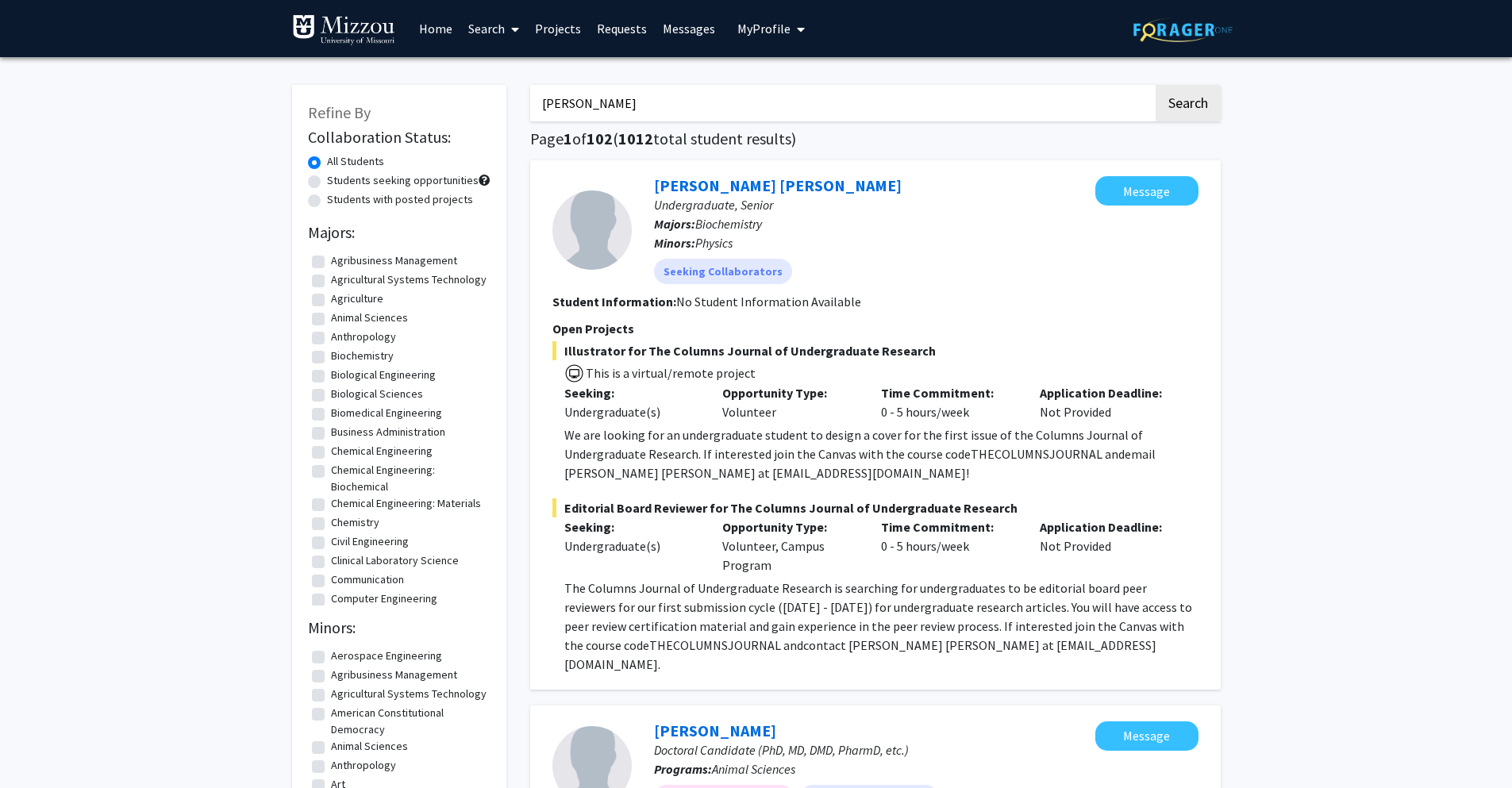
type input "mallory jones"
click at [1155, 85] on button "Search" at bounding box center [1188, 103] width 65 height 36
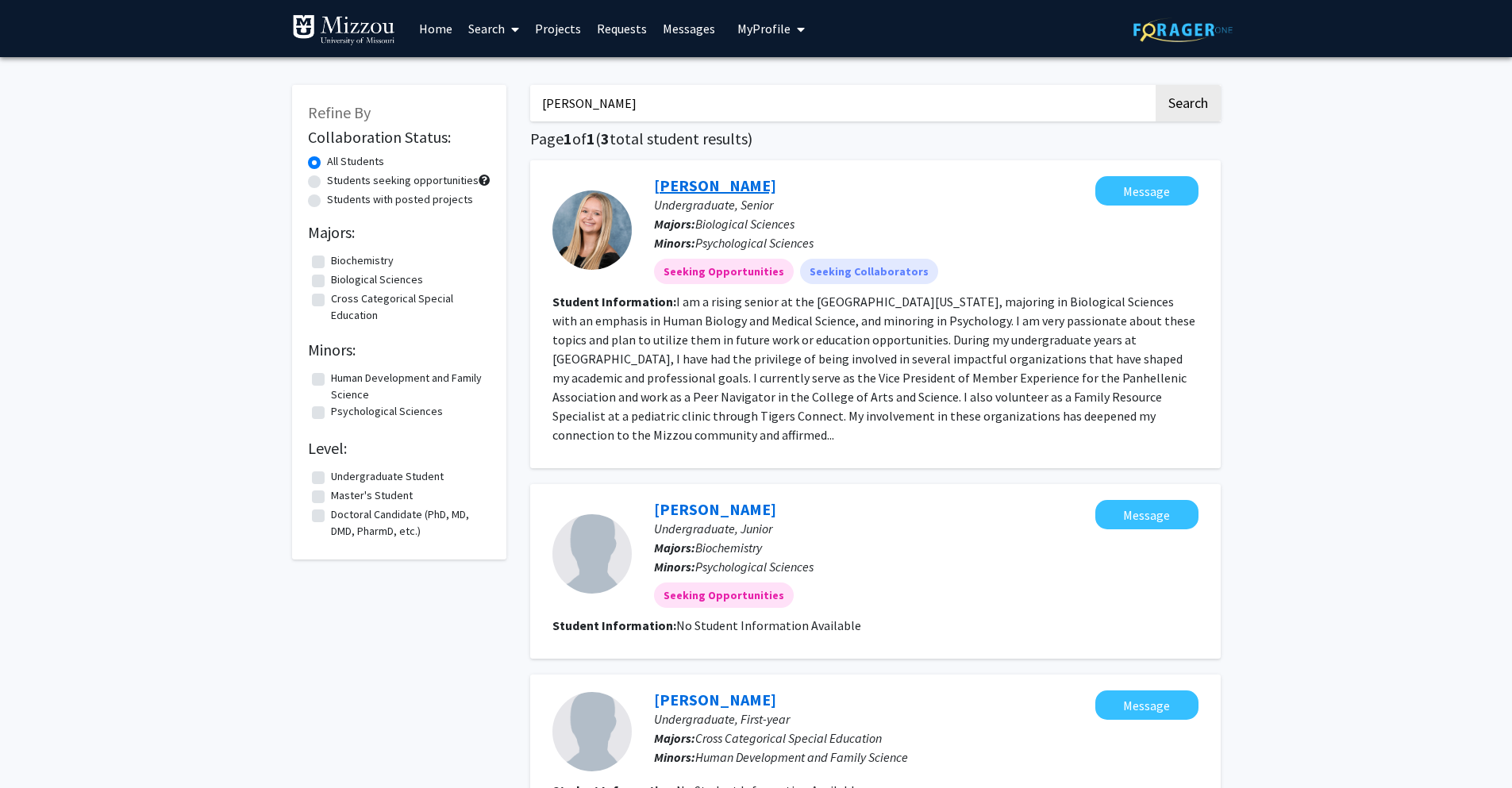
click at [678, 193] on link "Mallory Jones" at bounding box center [715, 185] width 122 height 19
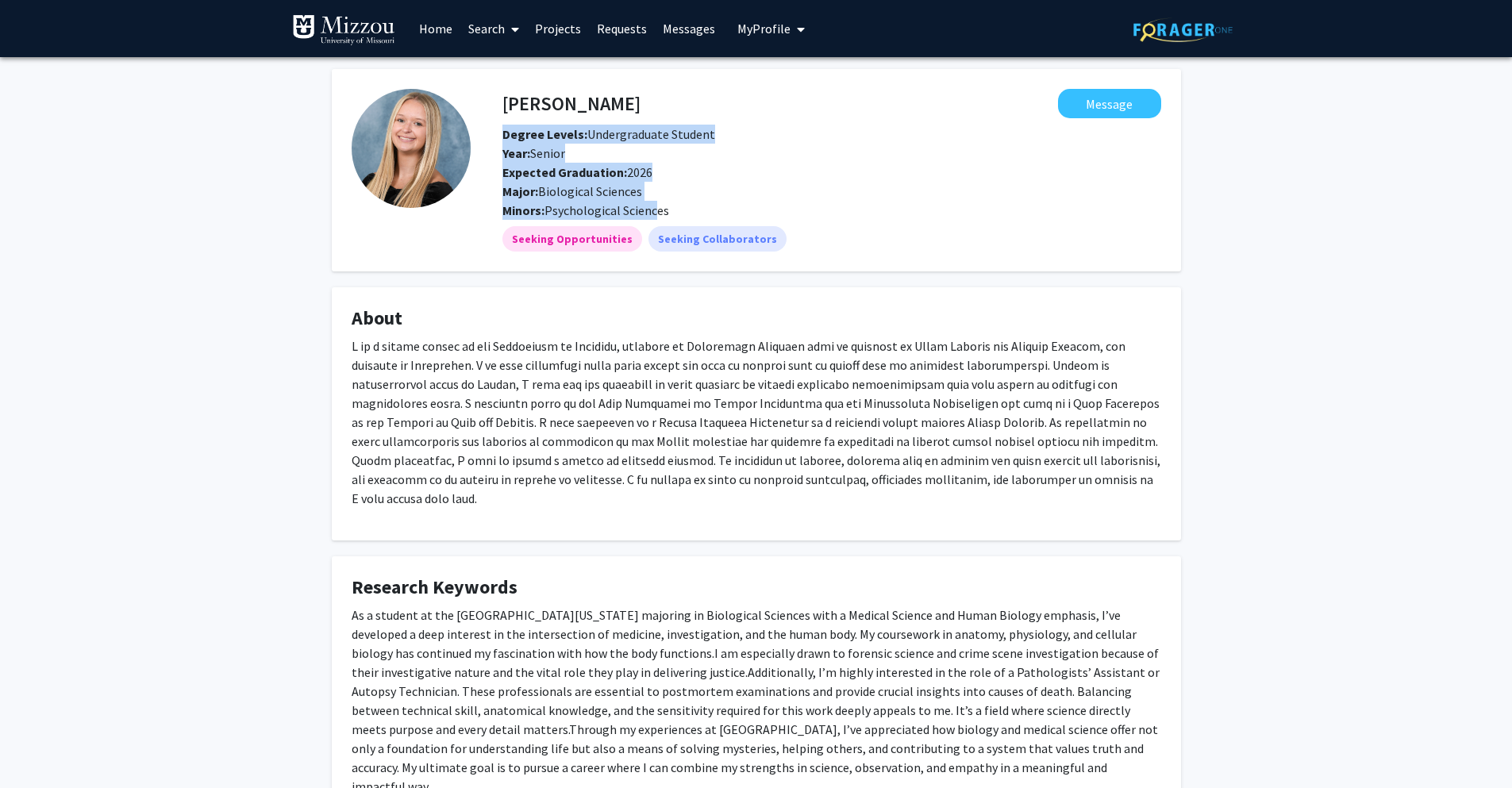
drag, startPoint x: 501, startPoint y: 138, endPoint x: 656, endPoint y: 203, distance: 168.1
click at [656, 203] on div "Mallory Jones Message Degree Levels: Undergraduate Student Year: Senior Expecte…" at bounding box center [832, 154] width 683 height 131
click at [709, 190] on div "Major: Biological Sciences" at bounding box center [832, 191] width 683 height 19
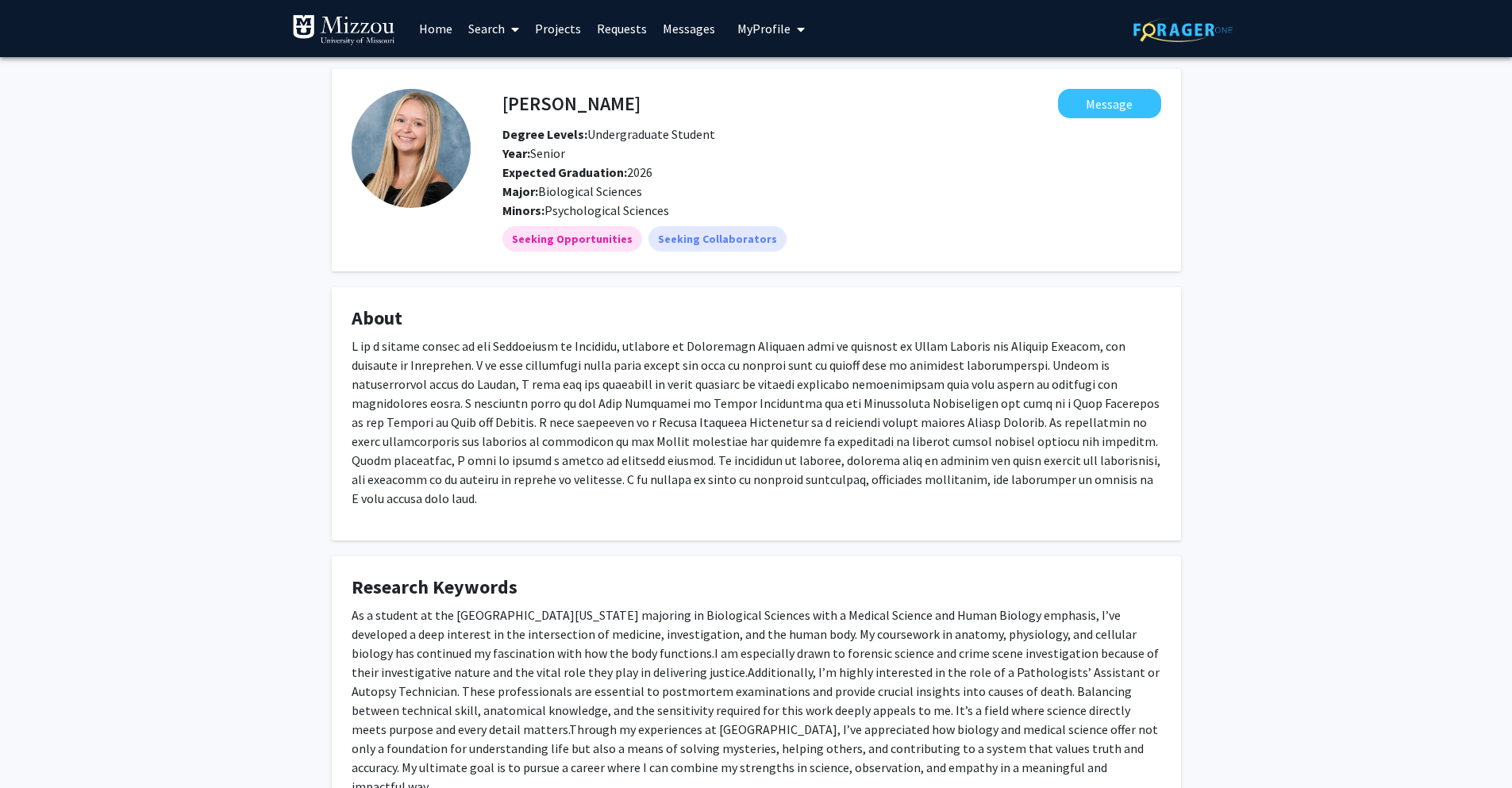
click at [440, 32] on link "Home" at bounding box center [435, 29] width 49 height 56
